Goal: Task Accomplishment & Management: Use online tool/utility

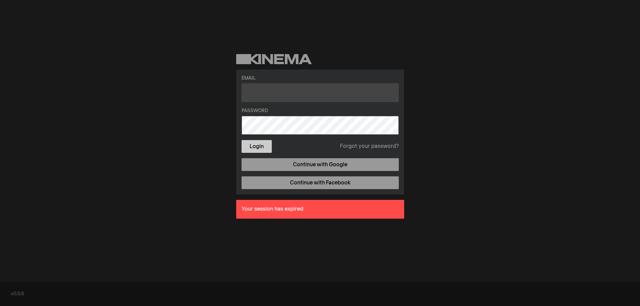
type input "[PERSON_NAME][EMAIL_ADDRESS][DOMAIN_NAME]"
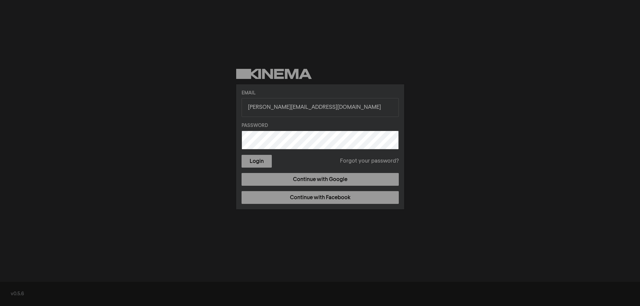
click at [267, 153] on form "Email [PERSON_NAME][EMAIL_ADDRESS][DOMAIN_NAME] Password Login Forgot your pass…" at bounding box center [320, 129] width 157 height 78
click at [261, 165] on button "Login" at bounding box center [257, 161] width 30 height 13
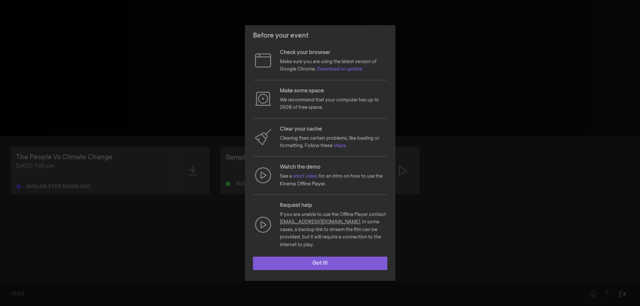
click at [324, 257] on button "Got it!" at bounding box center [320, 263] width 134 height 13
